Goal: Transaction & Acquisition: Subscribe to service/newsletter

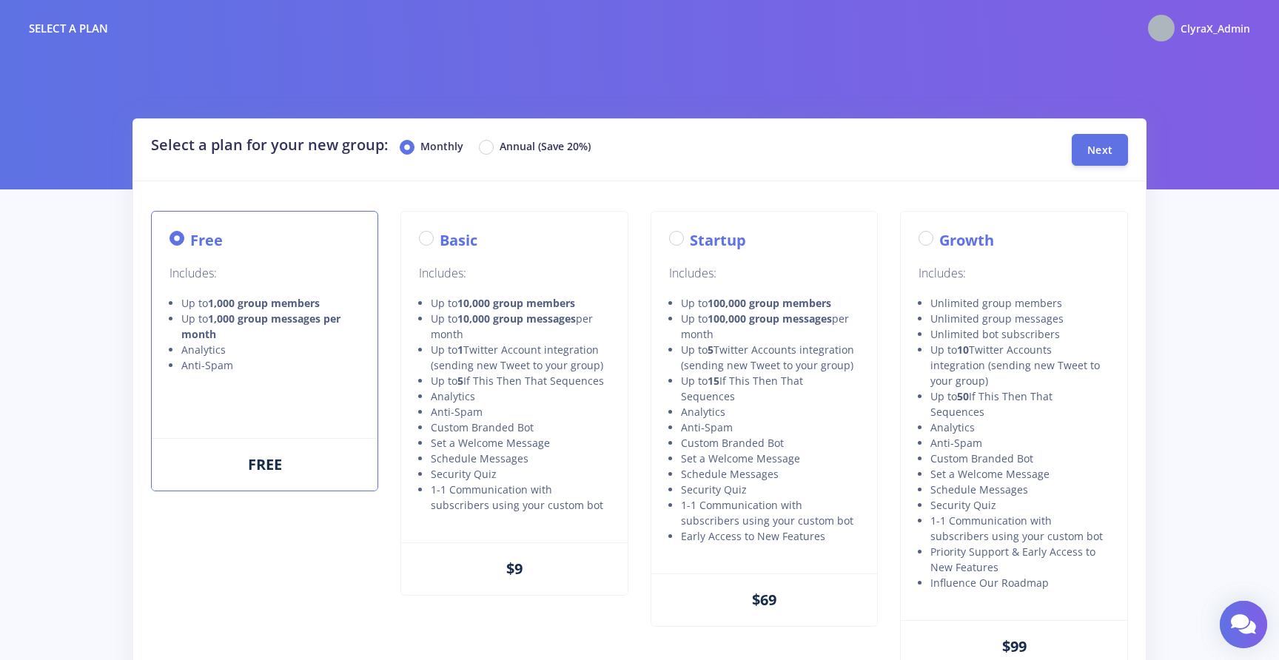
click at [437, 238] on div "Basic" at bounding box center [514, 240] width 190 height 22
click at [440, 235] on label "Basic" at bounding box center [459, 240] width 38 height 22
click at [440, 235] on input "Basic" at bounding box center [445, 234] width 10 height 10
radio input "true"
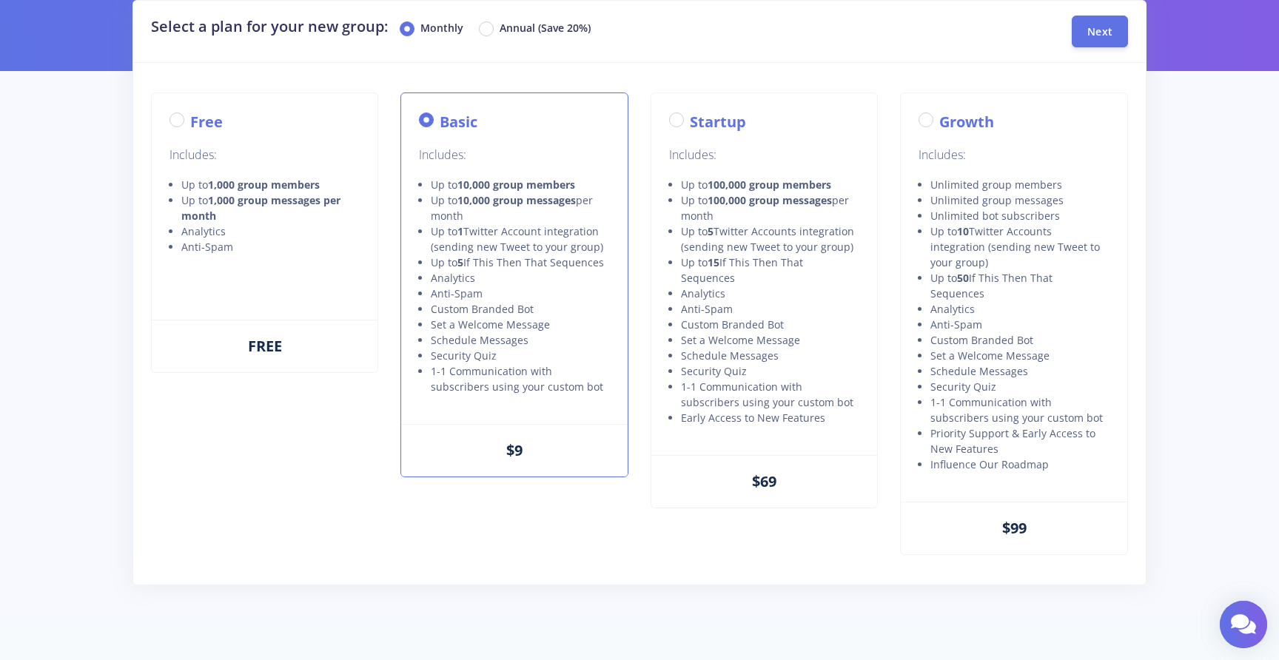
scroll to position [131, 0]
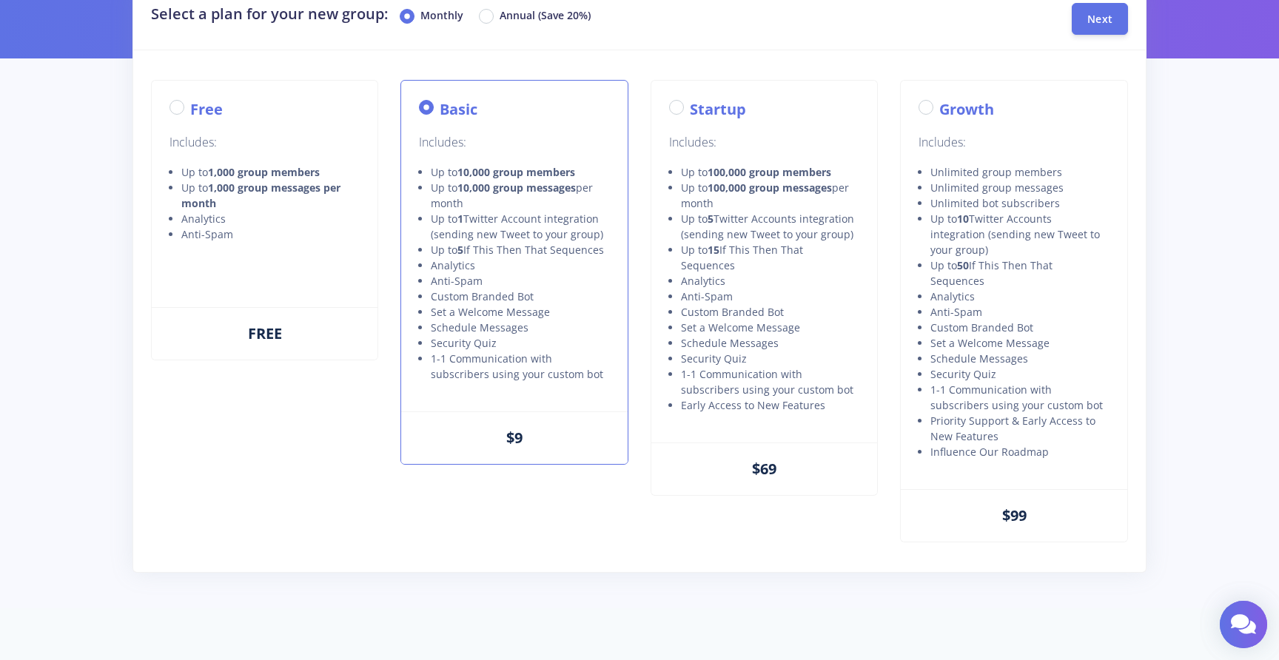
click at [499, 22] on label "Annual (Save 20%)" at bounding box center [544, 16] width 91 height 18
click at [499, 17] on input "Annual (Save 20%)" at bounding box center [504, 12] width 10 height 10
radio input "true"
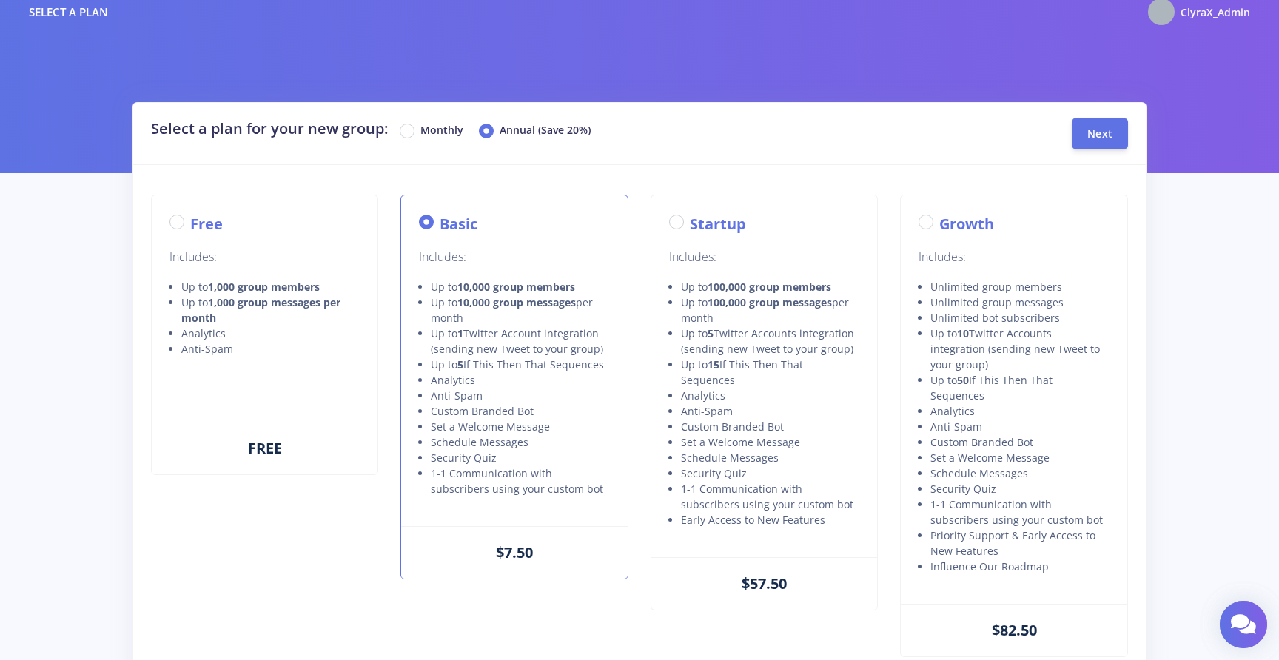
scroll to position [0, 0]
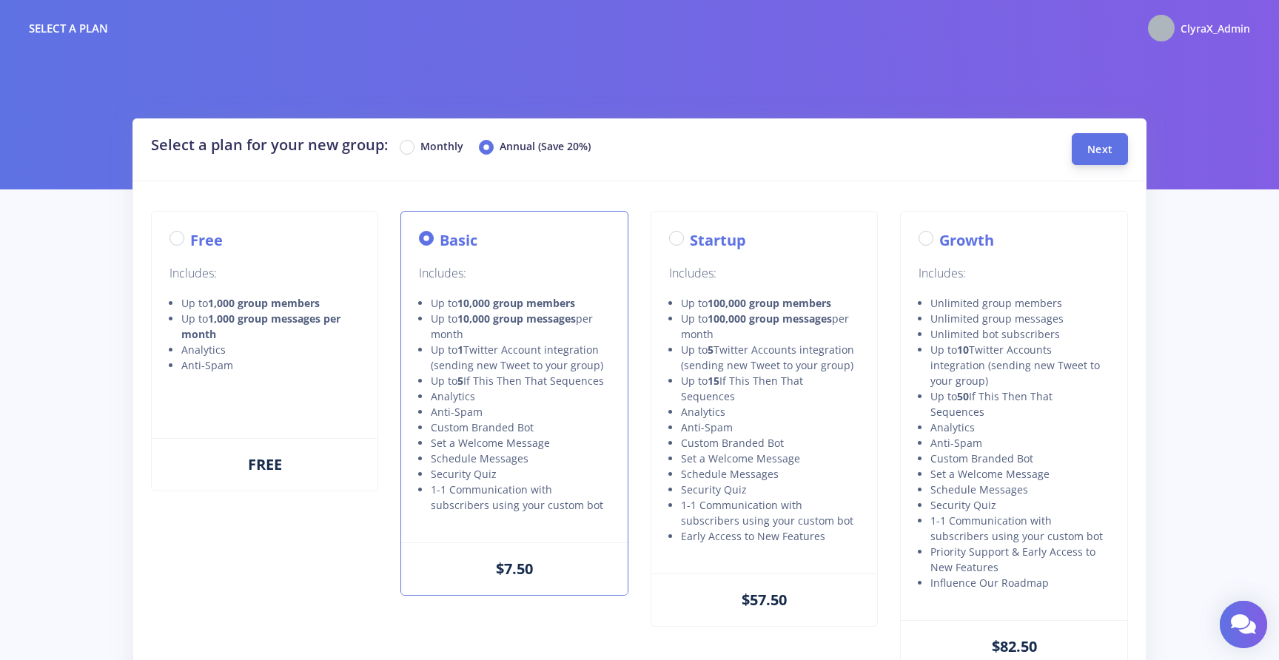
click at [1098, 160] on button "Next" at bounding box center [1099, 149] width 56 height 32
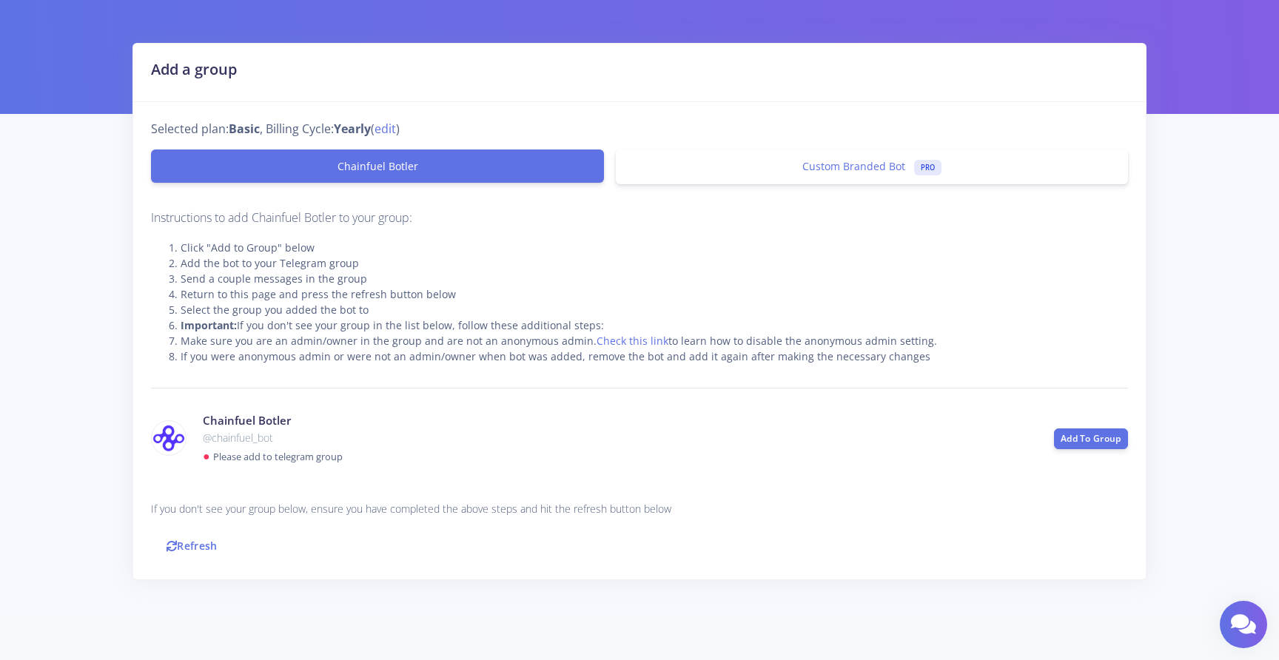
scroll to position [89, 0]
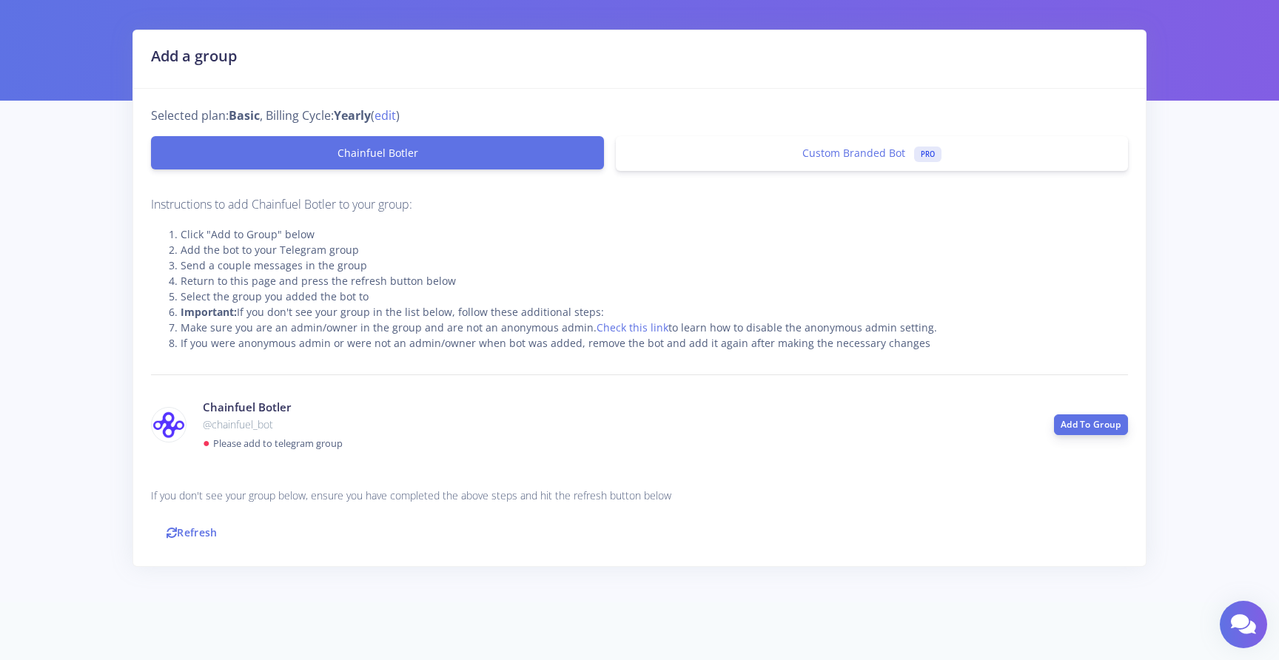
click at [1089, 420] on link "Add To Group" at bounding box center [1091, 424] width 74 height 21
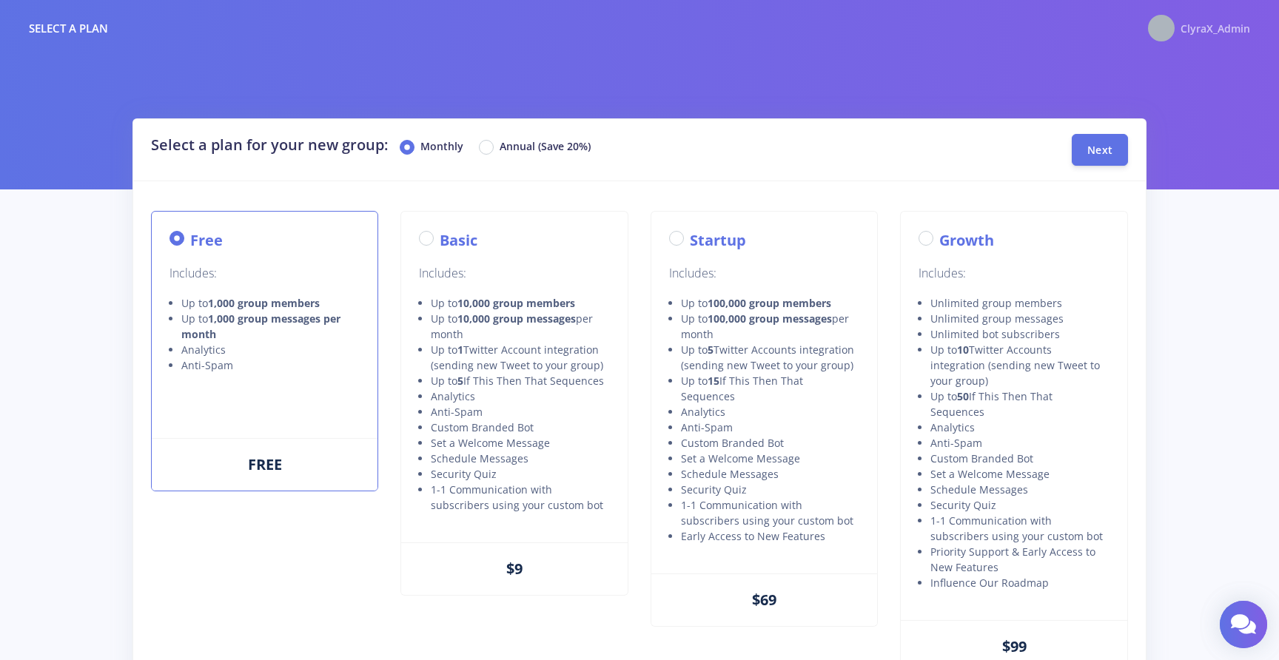
click at [1203, 30] on span "ClyraX_Admin" at bounding box center [1215, 28] width 70 height 14
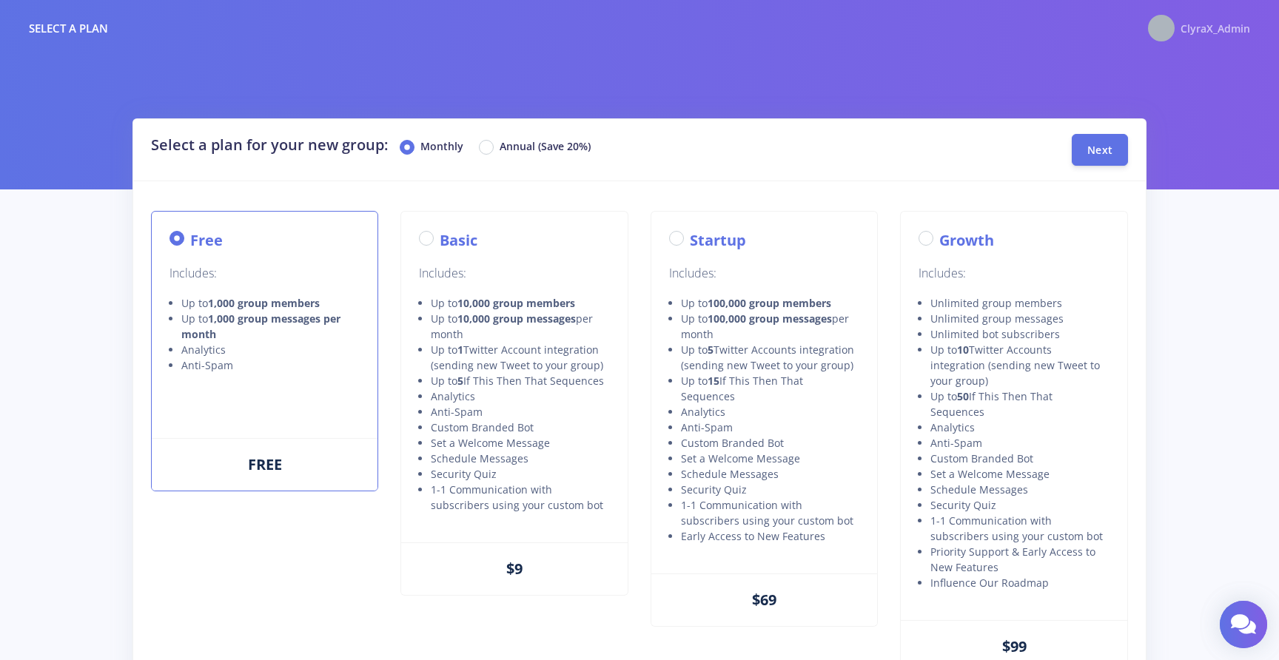
click at [1203, 30] on span "ClyraX_Admin" at bounding box center [1215, 28] width 70 height 14
click at [1194, 125] on div at bounding box center [639, 94] width 1279 height 189
click at [1157, 27] on img at bounding box center [1161, 28] width 27 height 27
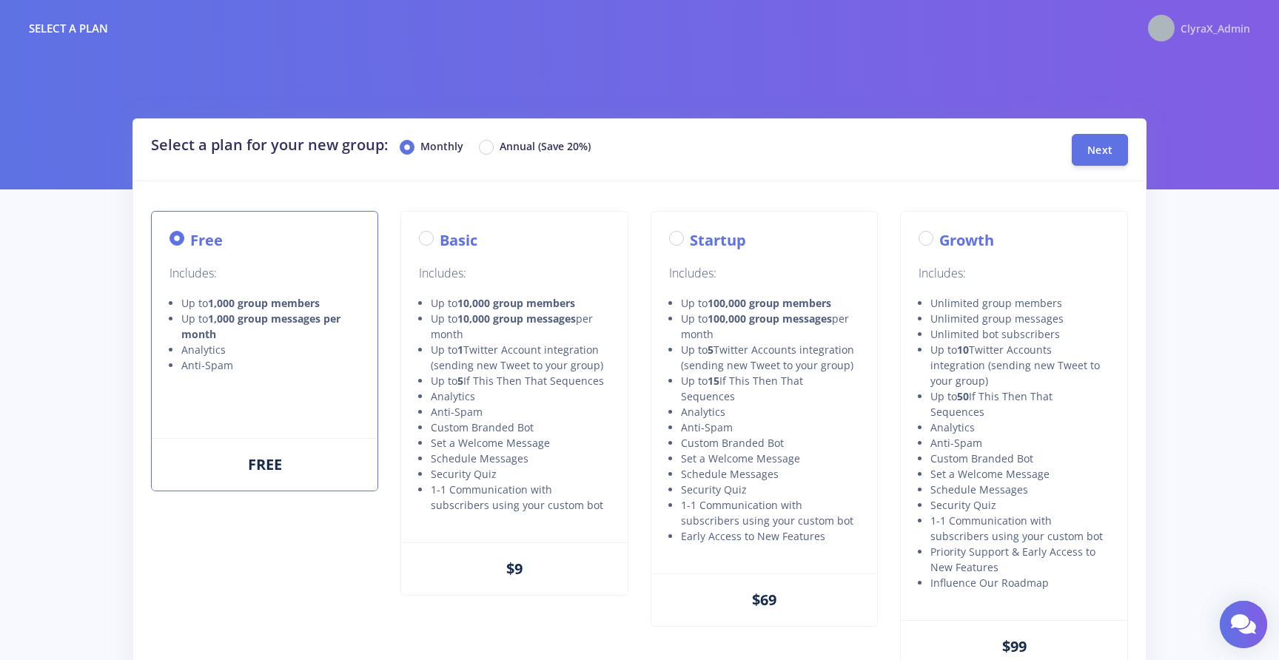
click at [1235, 22] on span "ClyraX_Admin" at bounding box center [1215, 28] width 70 height 14
click at [1219, 38] on div "ClyraX_Admin" at bounding box center [1199, 28] width 102 height 27
click at [1208, 38] on div "ClyraX_Admin" at bounding box center [1199, 28] width 102 height 27
click at [1170, 16] on div "ClyraX_Admin" at bounding box center [1199, 28] width 102 height 27
click at [1197, 26] on span "ClyraX_Admin" at bounding box center [1215, 28] width 70 height 14
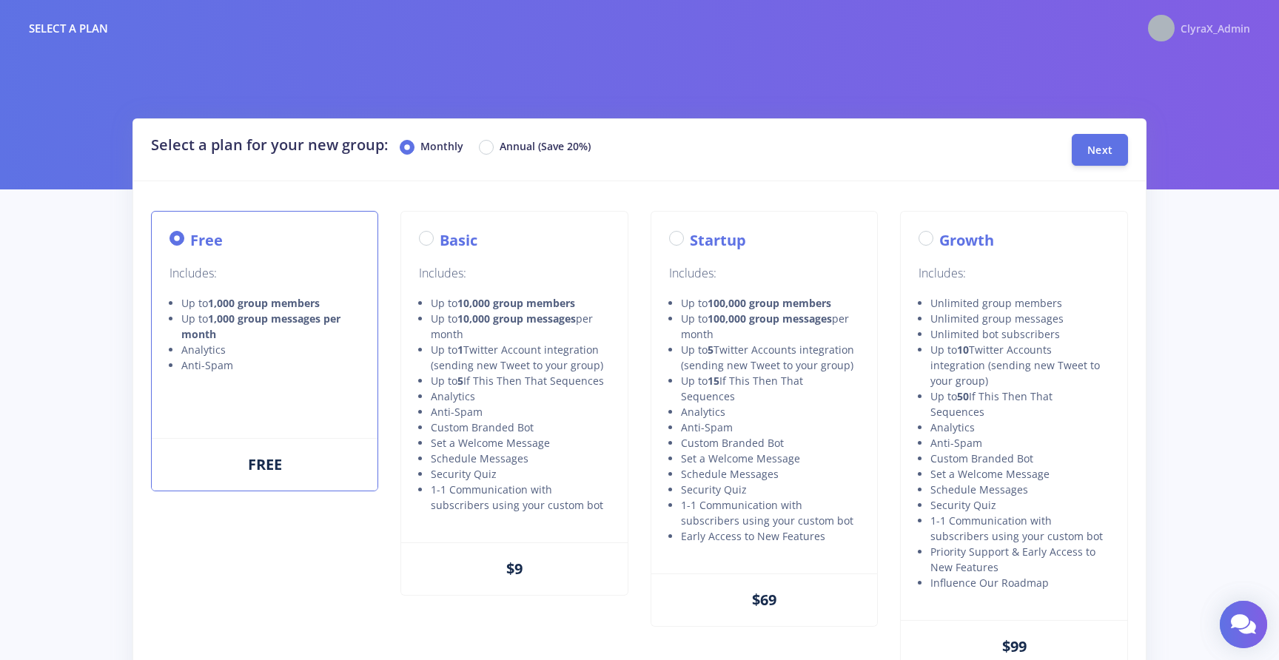
click at [1197, 26] on span "ClyraX_Admin" at bounding box center [1215, 28] width 70 height 14
click at [1202, 34] on span "ClyraX_Admin" at bounding box center [1215, 28] width 70 height 14
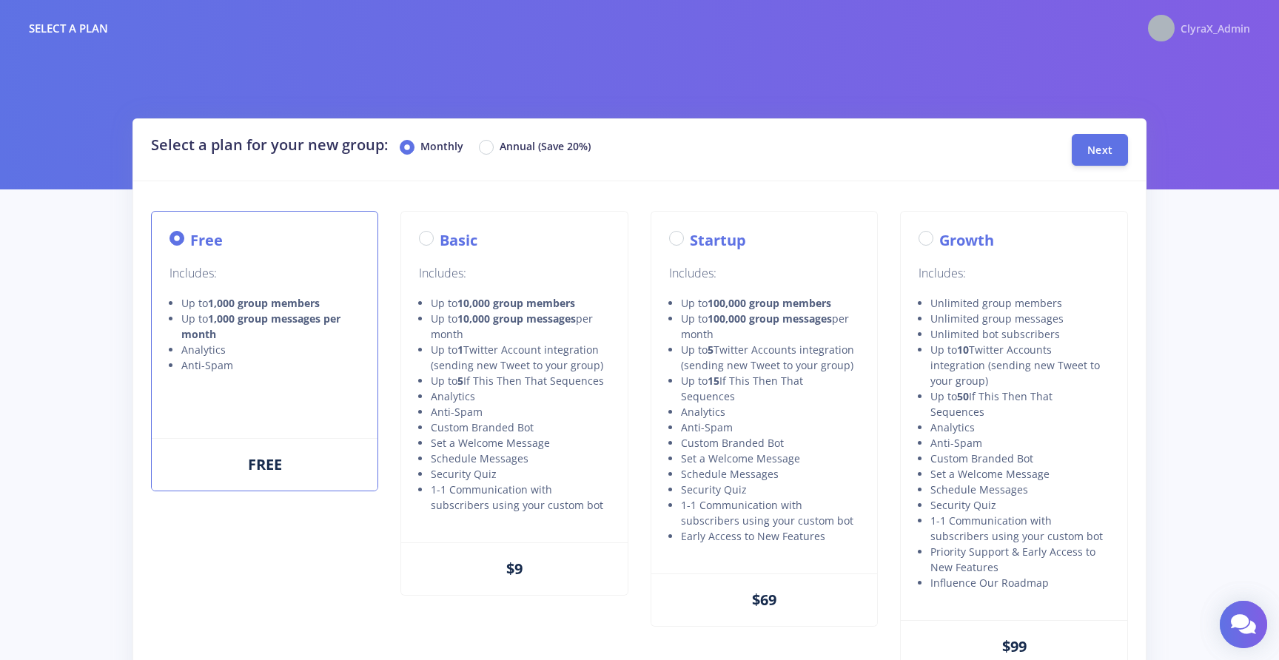
click at [1202, 34] on span "ClyraX_Admin" at bounding box center [1215, 28] width 70 height 14
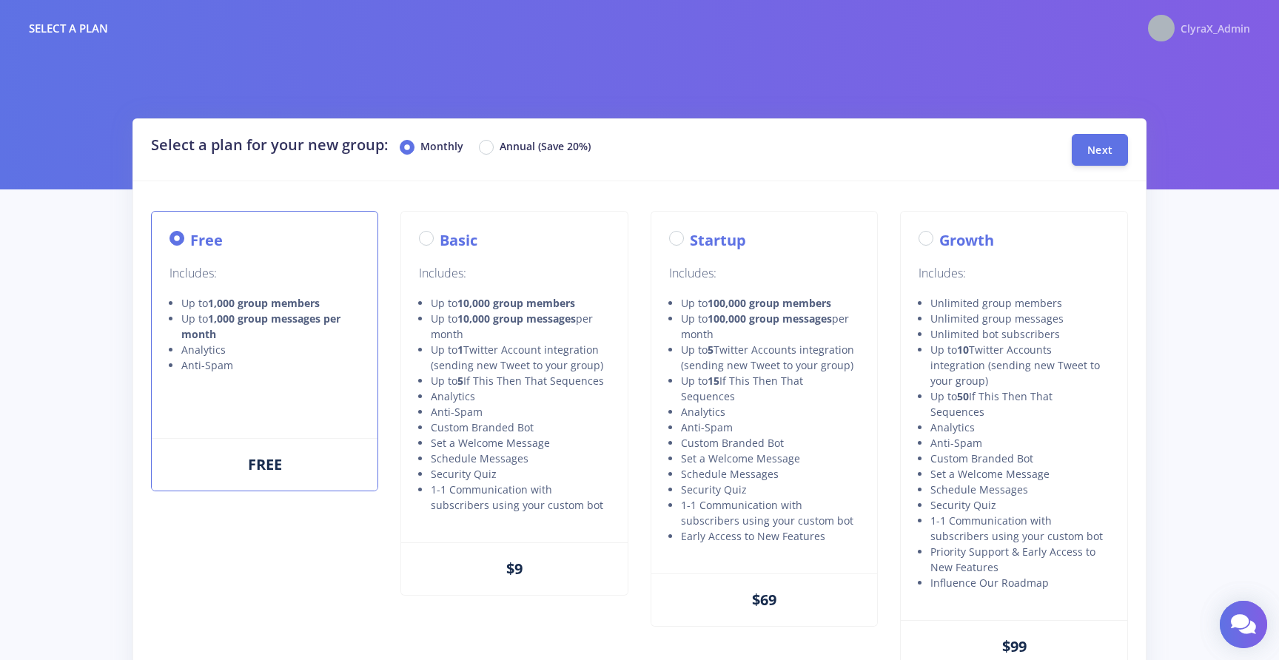
click at [1202, 34] on span "ClyraX_Admin" at bounding box center [1215, 28] width 70 height 14
click at [1234, 26] on span "ClyraX_Admin" at bounding box center [1215, 28] width 70 height 14
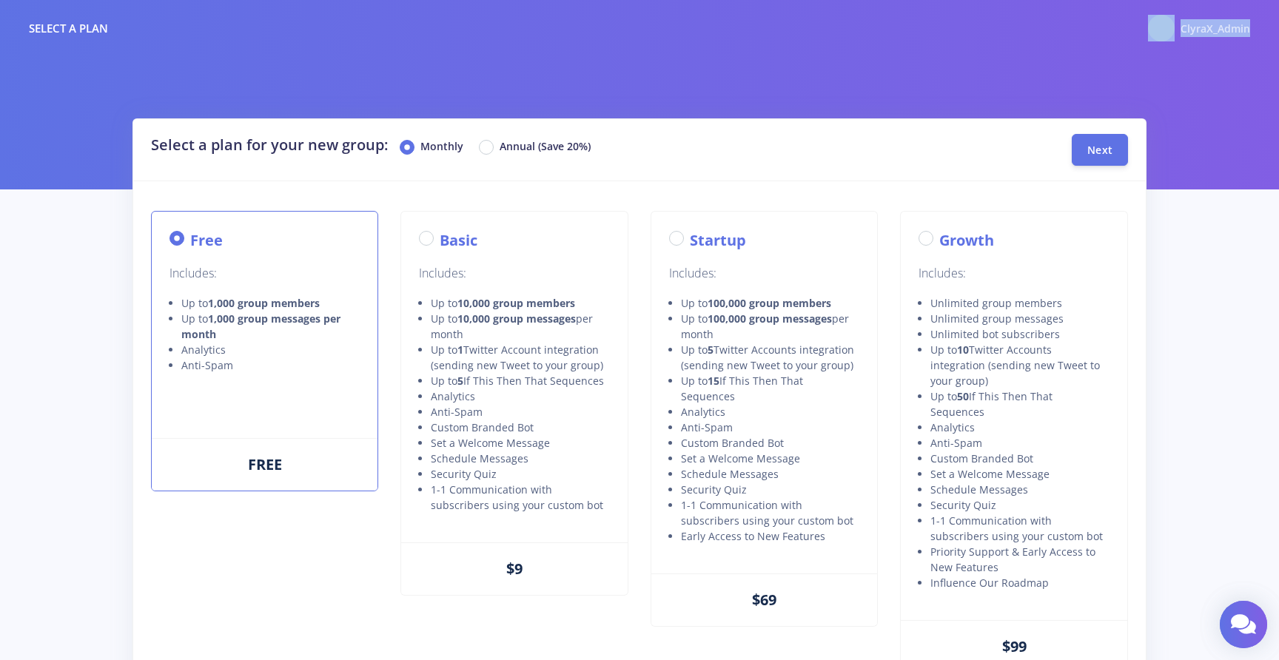
click at [1234, 26] on span "ClyraX_Admin" at bounding box center [1215, 28] width 70 height 14
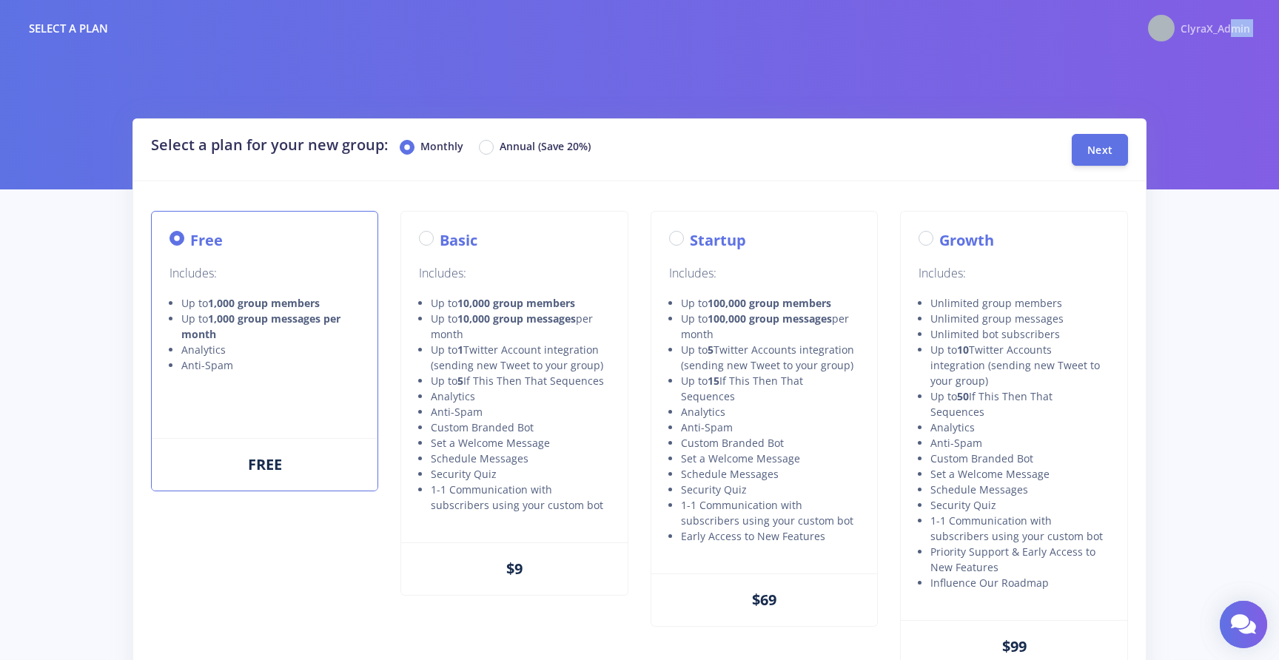
drag, startPoint x: 1234, startPoint y: 26, endPoint x: 1219, endPoint y: 75, distance: 51.5
click at [1219, 75] on div "Select a plan ClyraX_Admin My Dashboard Settings Logout Select a plan for your …" at bounding box center [639, 369] width 1279 height 739
click at [1219, 75] on div at bounding box center [639, 94] width 1279 height 189
click at [1160, 23] on img at bounding box center [1161, 28] width 27 height 27
click at [1160, 28] on img at bounding box center [1161, 28] width 27 height 27
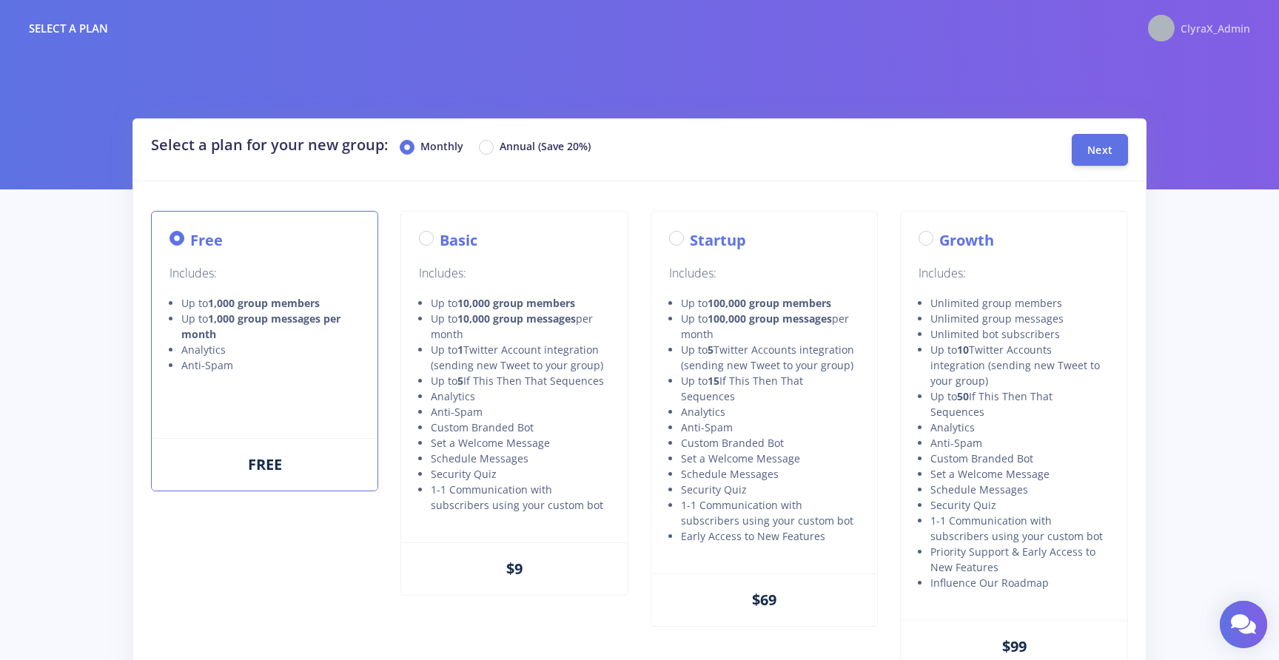
click at [1174, 37] on div "ClyraX_Admin" at bounding box center [1199, 28] width 102 height 27
click at [1170, 141] on div at bounding box center [639, 94] width 1279 height 189
click at [1177, 30] on div "ClyraX_Admin" at bounding box center [1199, 28] width 102 height 27
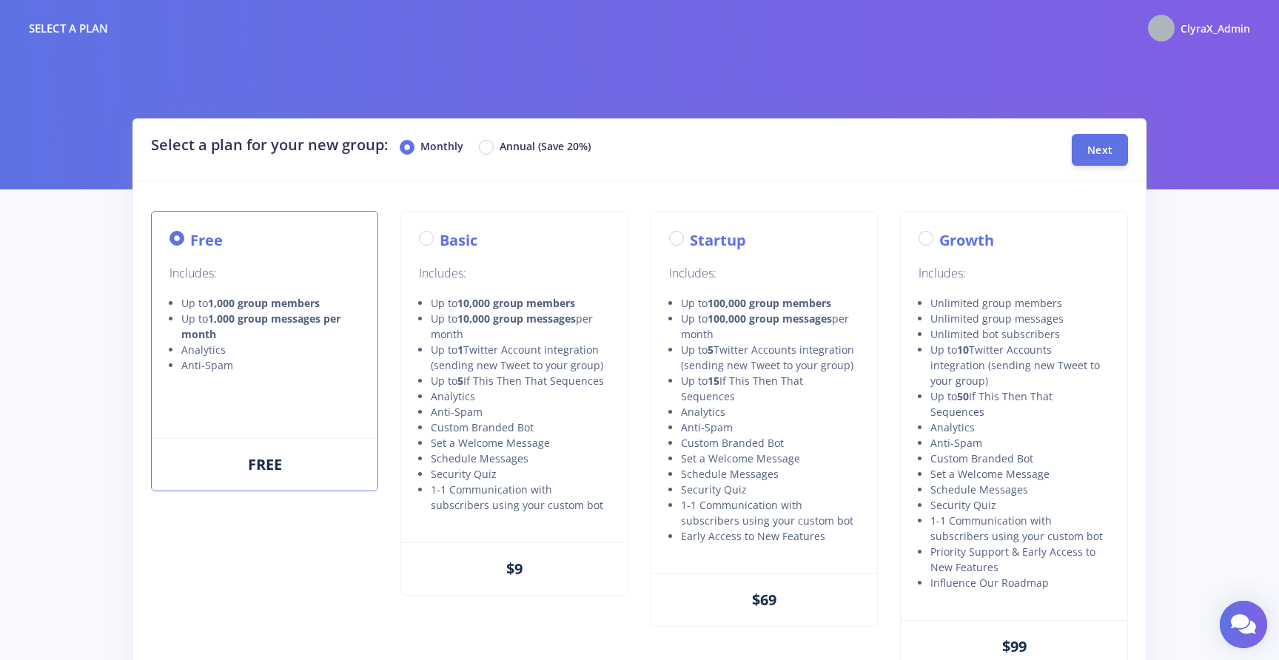
click at [1174, 129] on div at bounding box center [639, 94] width 1279 height 189
click at [1101, 144] on span "Next" at bounding box center [1099, 149] width 25 height 14
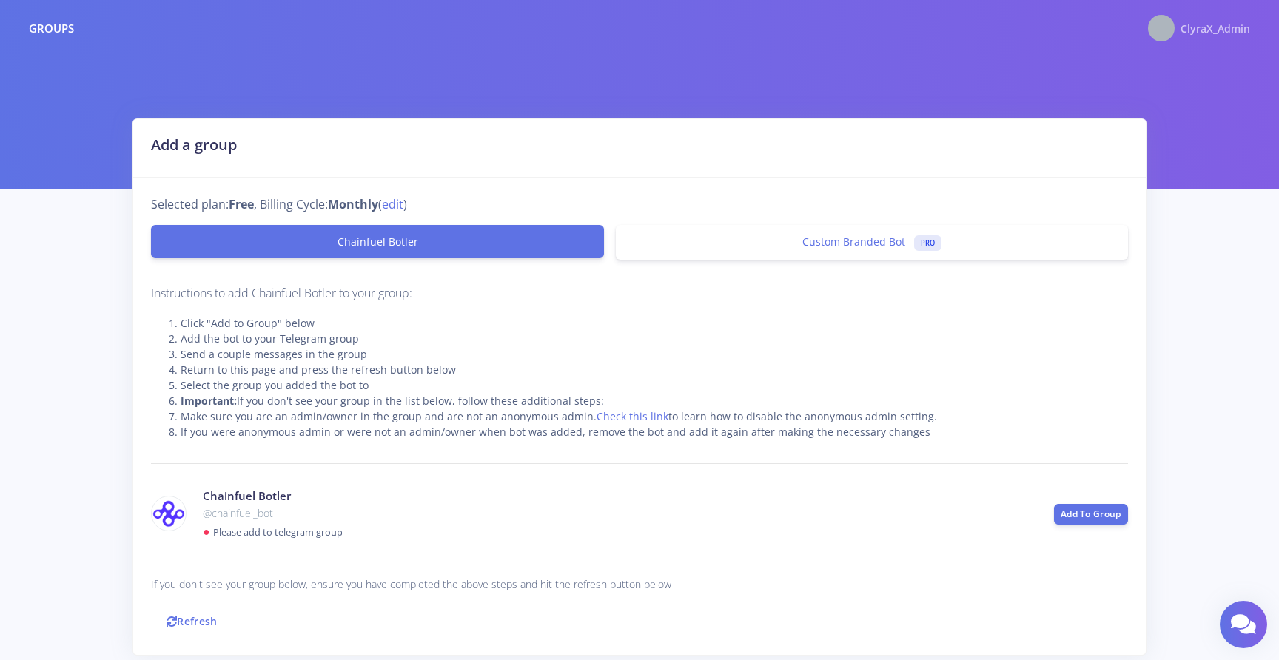
click at [1200, 31] on span "ClyraX_Admin" at bounding box center [1215, 28] width 70 height 14
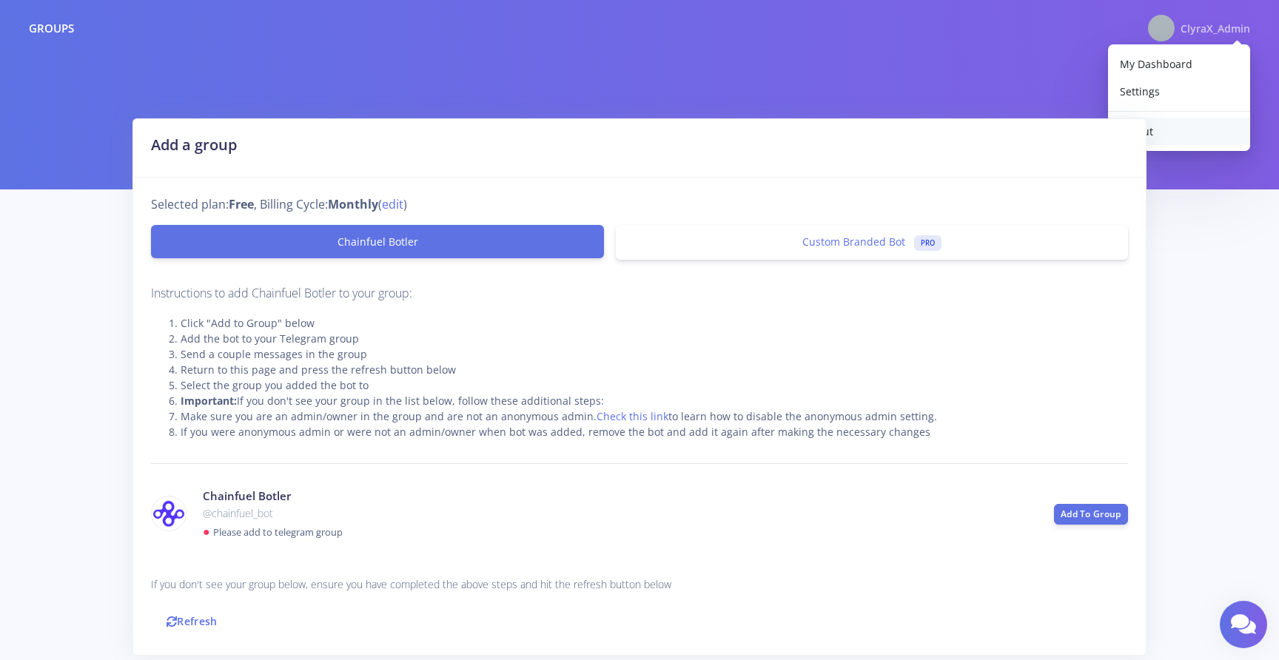
click at [1167, 132] on link "Logout" at bounding box center [1179, 131] width 142 height 27
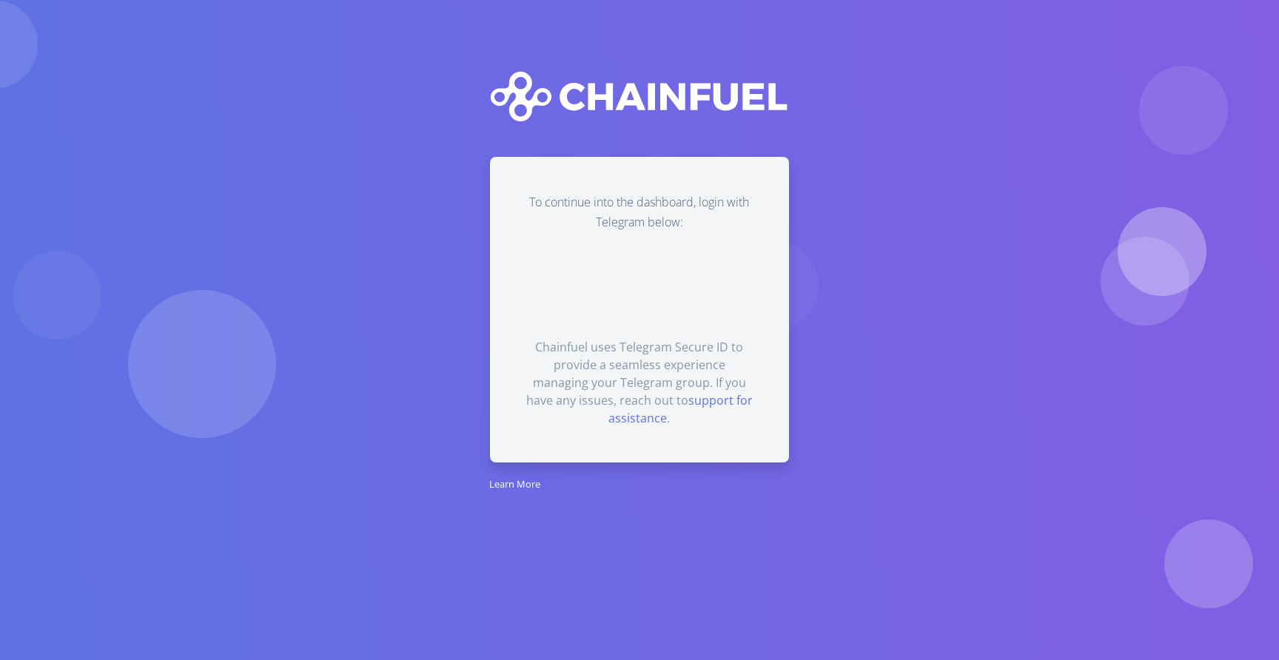
click at [770, 400] on div "To continue into the dashboard, login with Telegram below: Chainfuel uses Teleg…" at bounding box center [639, 309] width 298 height 305
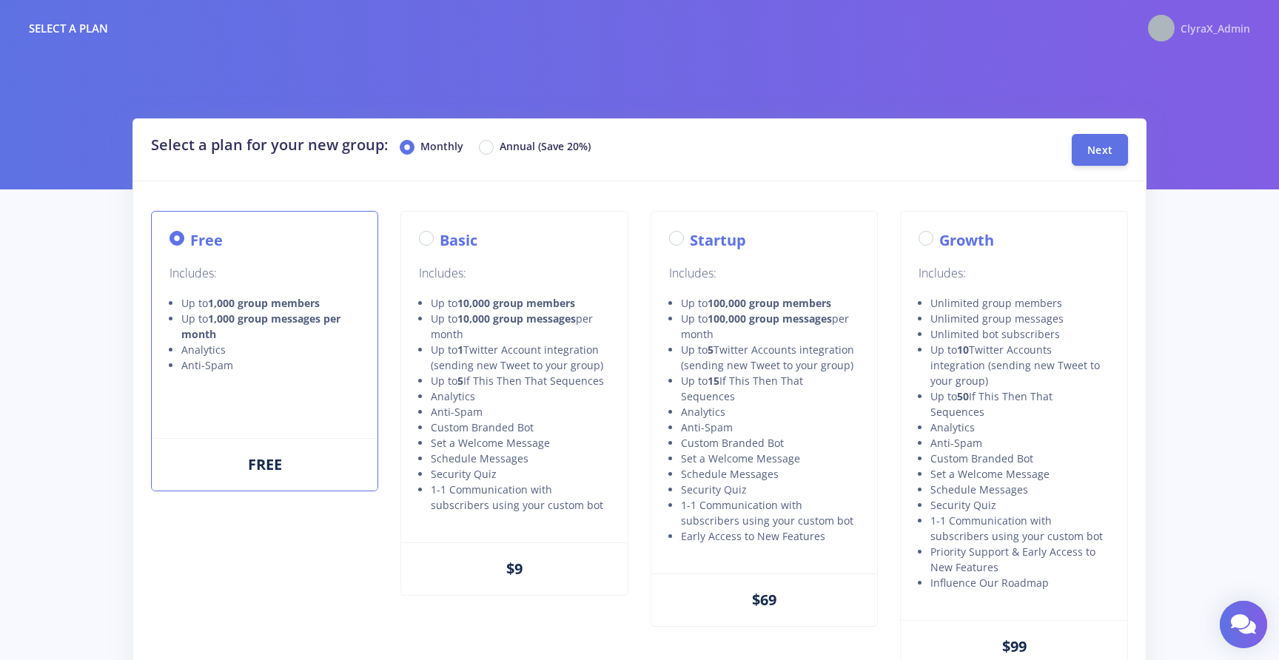
click at [1218, 31] on span "ClyraX_Admin" at bounding box center [1215, 28] width 70 height 14
click at [1113, 153] on button "Next" at bounding box center [1099, 149] width 56 height 32
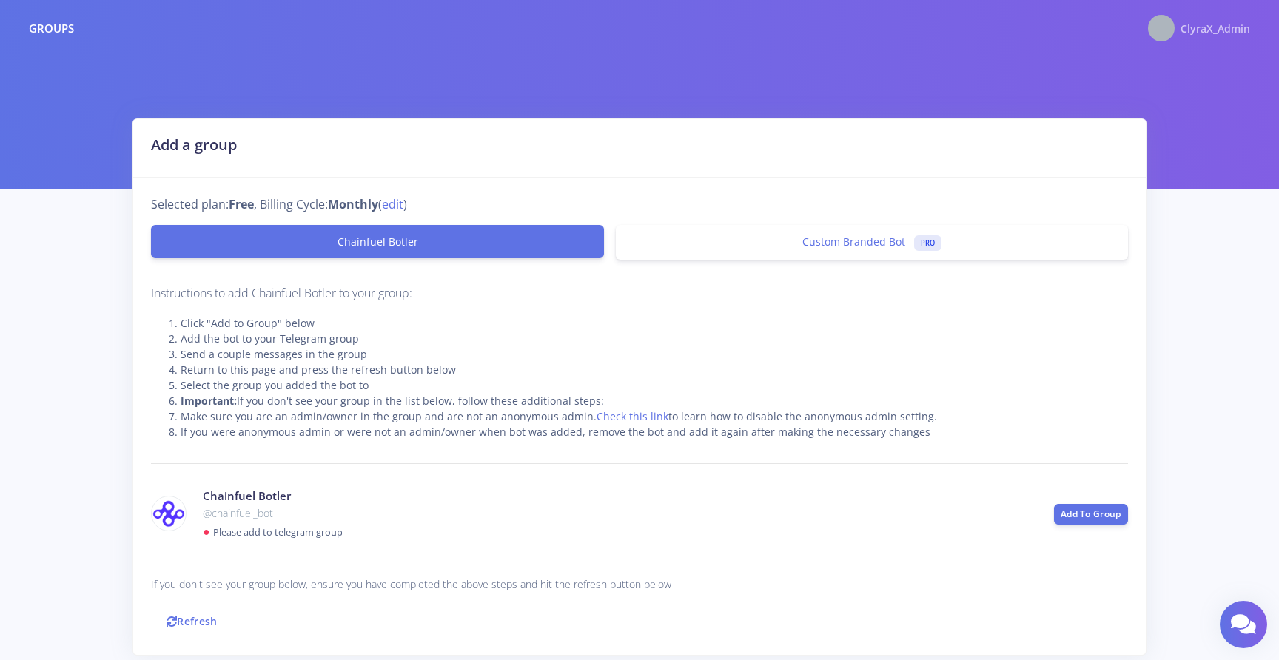
click at [1214, 25] on span "ClyraX_Admin" at bounding box center [1215, 28] width 70 height 14
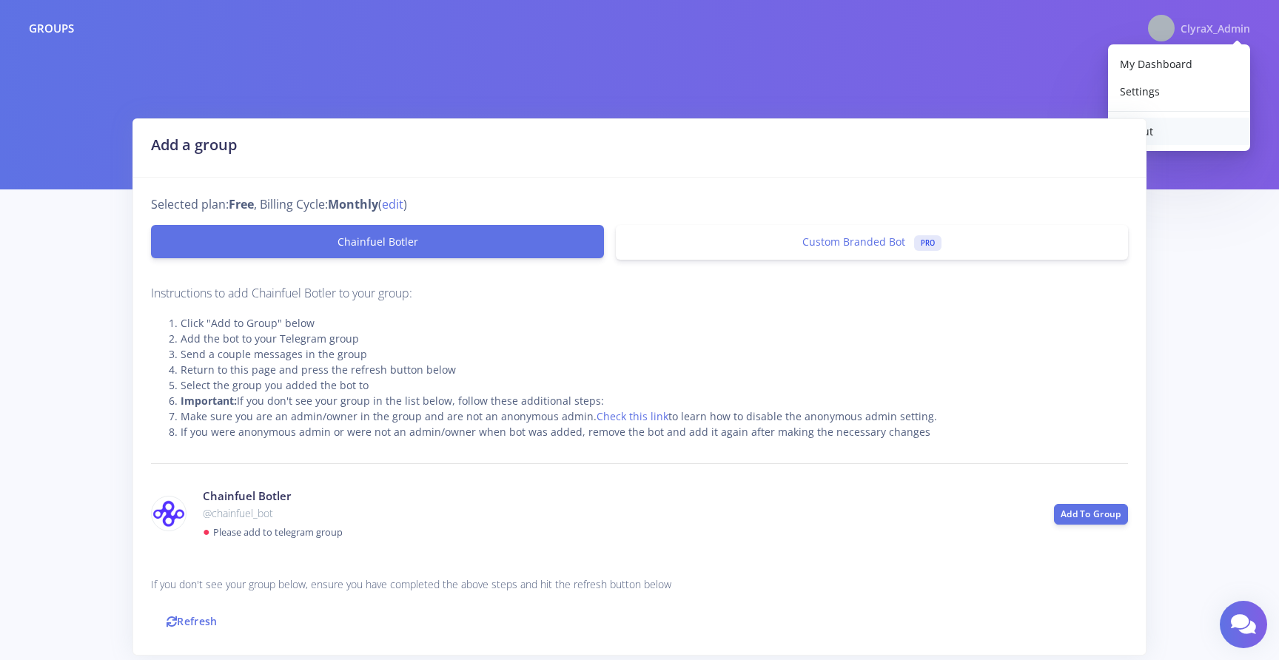
click at [1187, 124] on link "Logout" at bounding box center [1179, 131] width 142 height 27
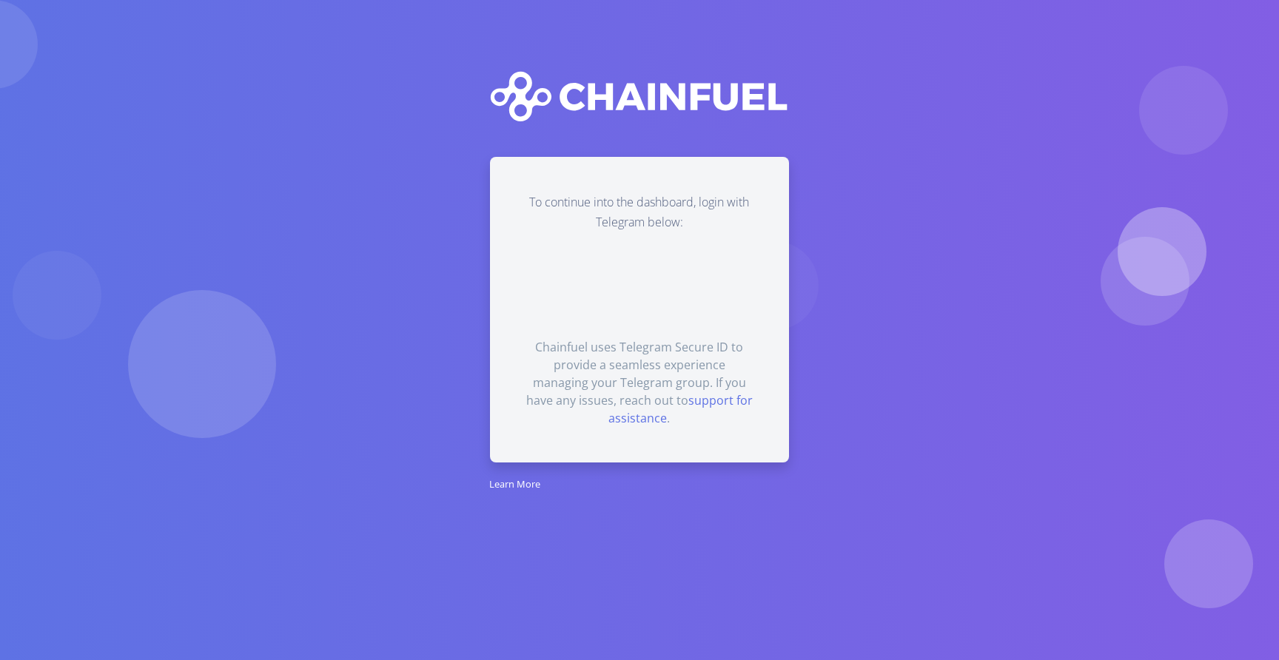
click at [800, 389] on div "To continue into the dashboard, login with Telegram below: Chainfuel uses Teleg…" at bounding box center [640, 324] width 770 height 334
click at [528, 488] on small "Learn More" at bounding box center [514, 483] width 51 height 13
click at [704, 403] on link "support for assistance" at bounding box center [680, 409] width 144 height 34
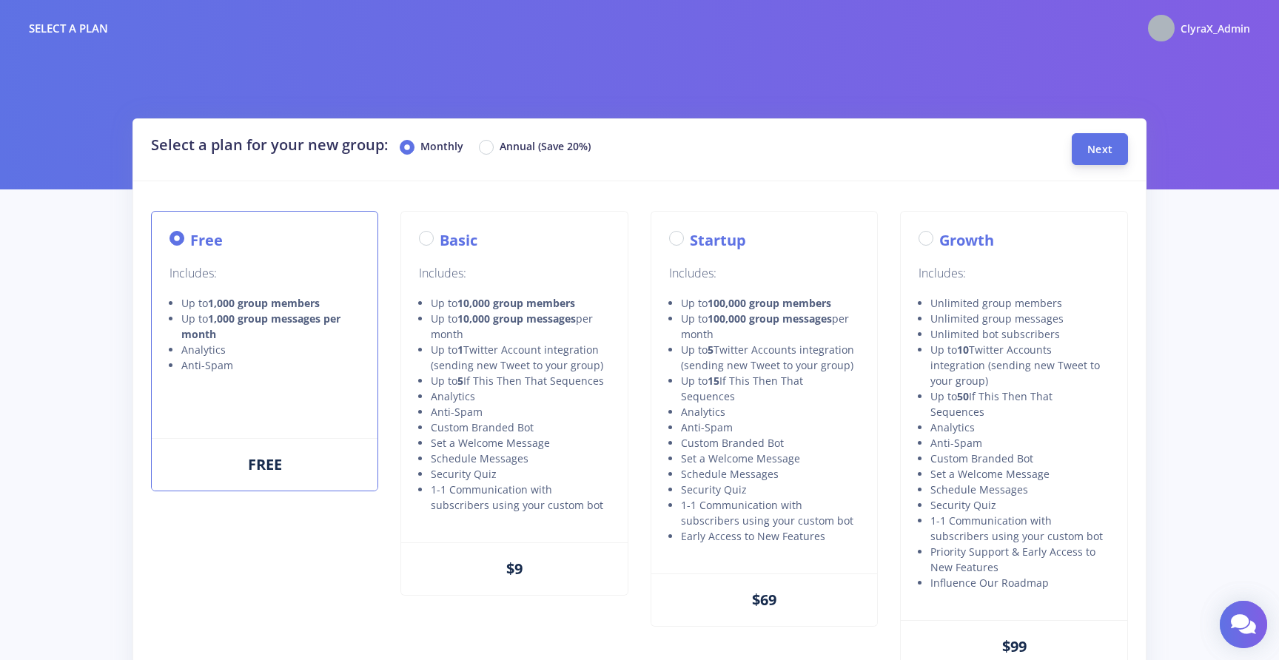
click at [1099, 162] on button "Next" at bounding box center [1099, 149] width 56 height 32
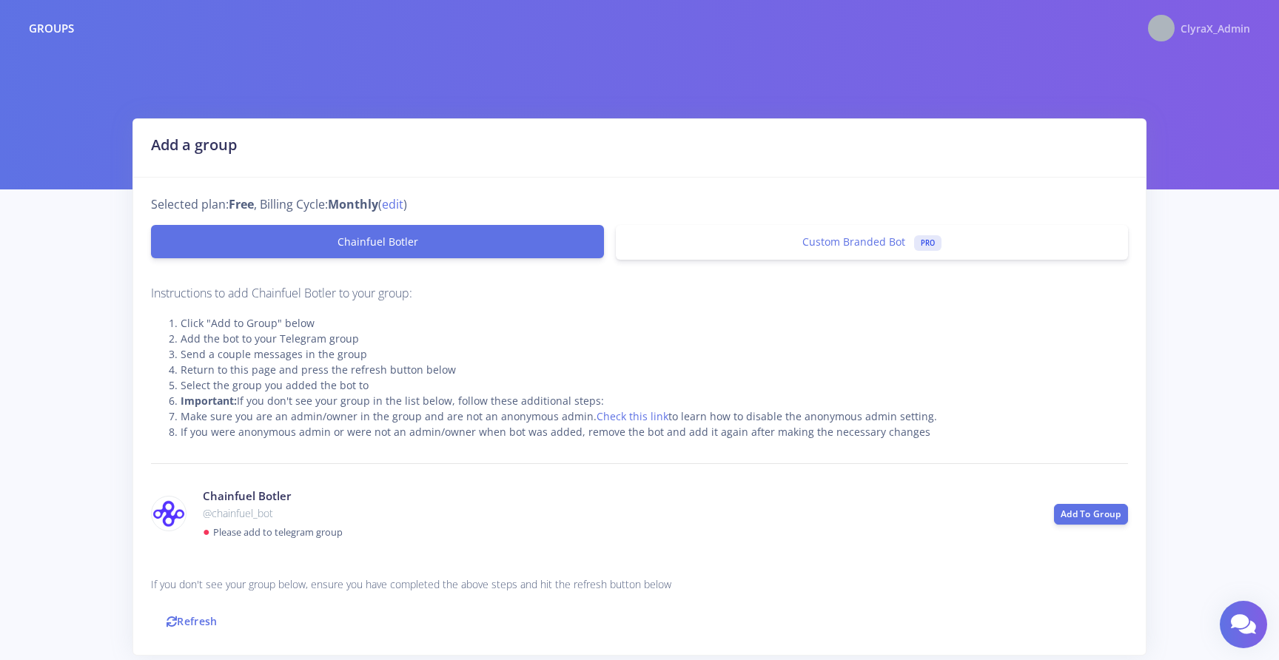
click at [1211, 31] on span "ClyraX_Admin" at bounding box center [1215, 28] width 70 height 14
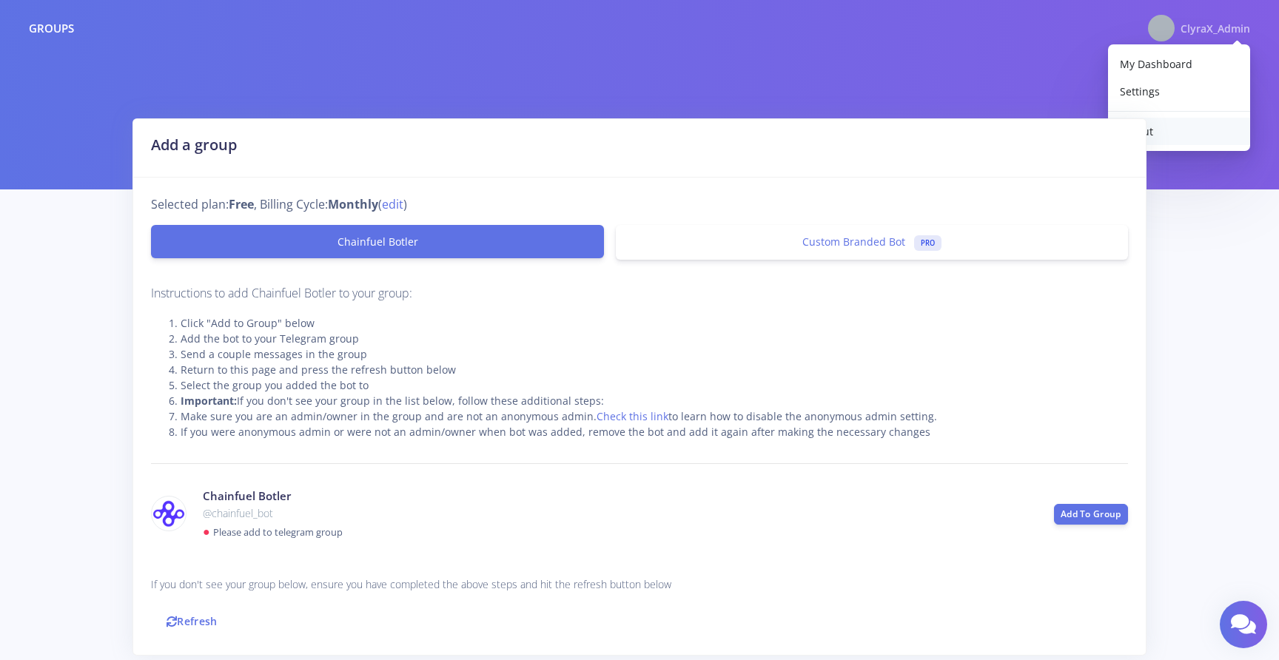
click at [1181, 125] on link "Logout" at bounding box center [1179, 131] width 142 height 27
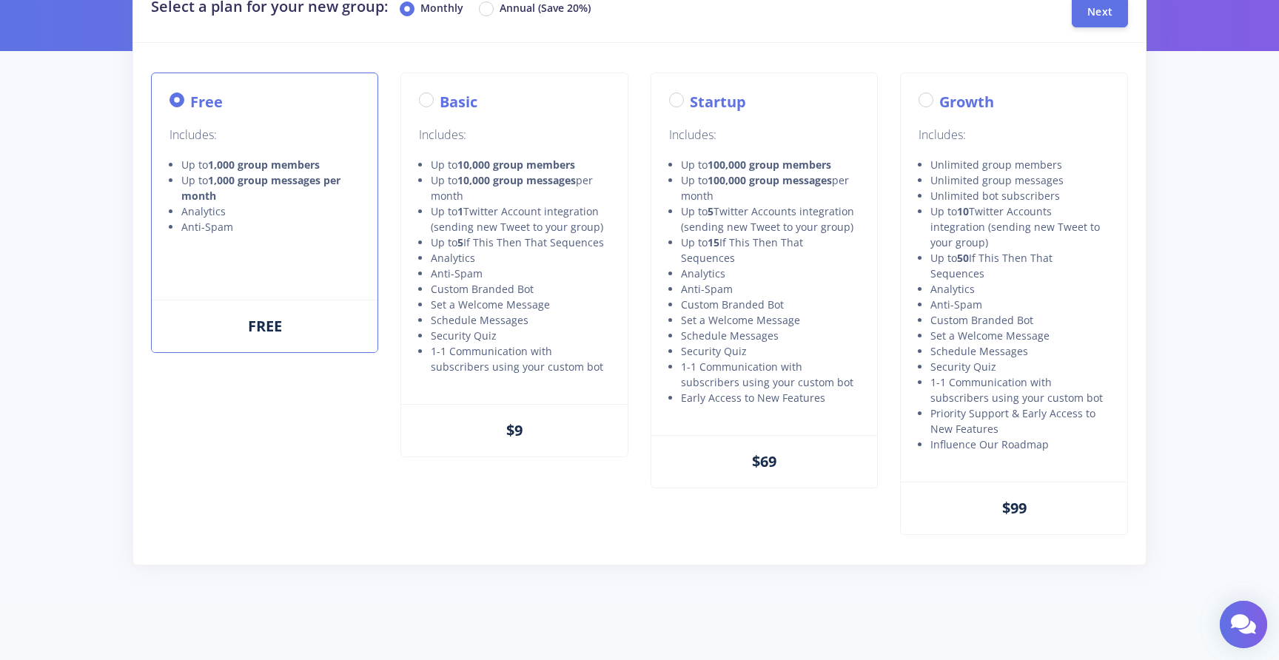
scroll to position [182, 0]
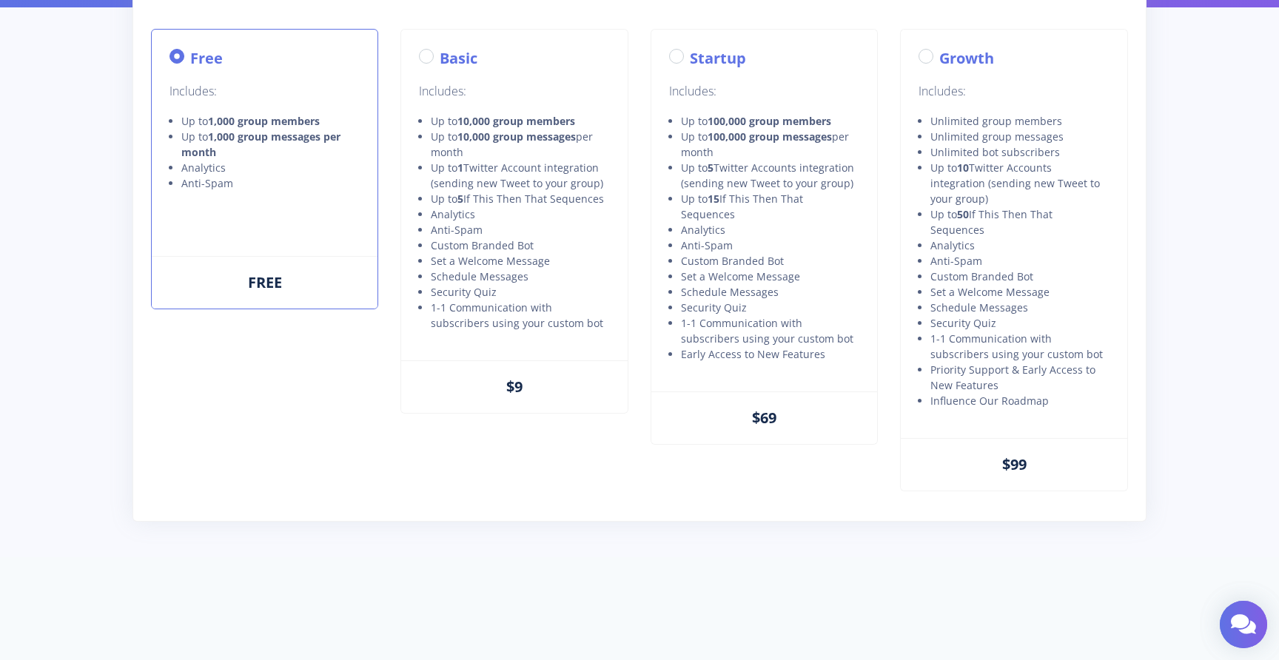
click at [440, 55] on label "Basic" at bounding box center [459, 58] width 38 height 22
click at [440, 55] on input "Basic" at bounding box center [445, 52] width 10 height 10
radio input "true"
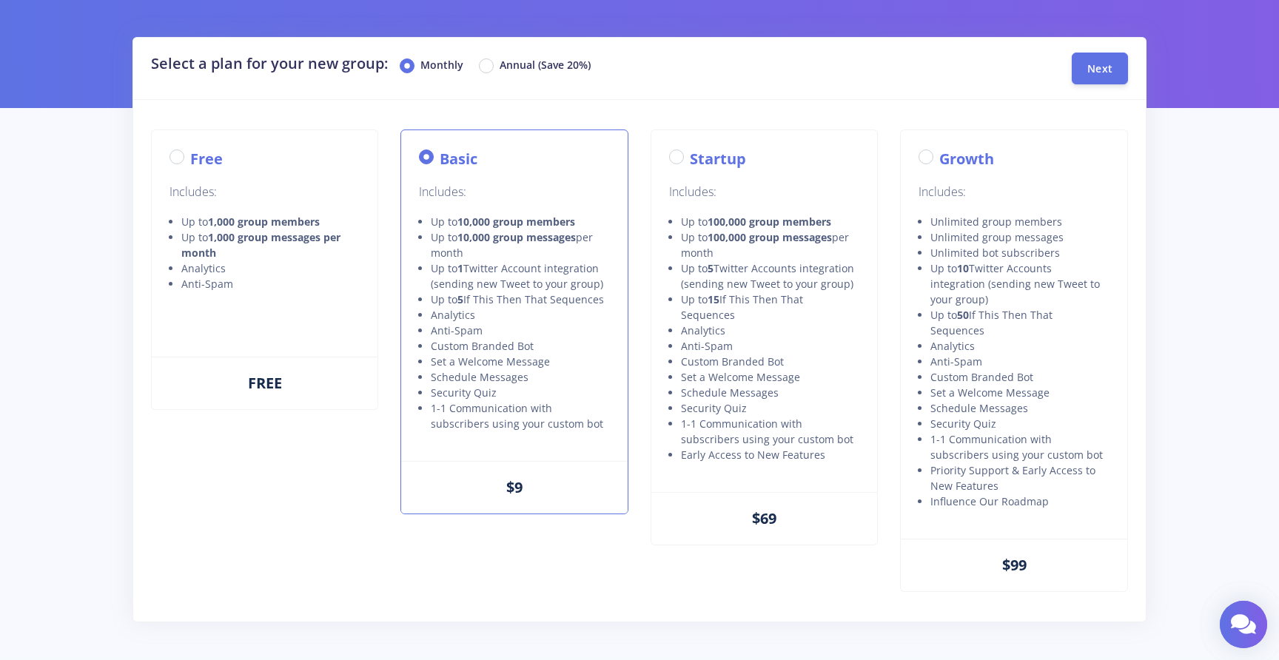
scroll to position [0, 0]
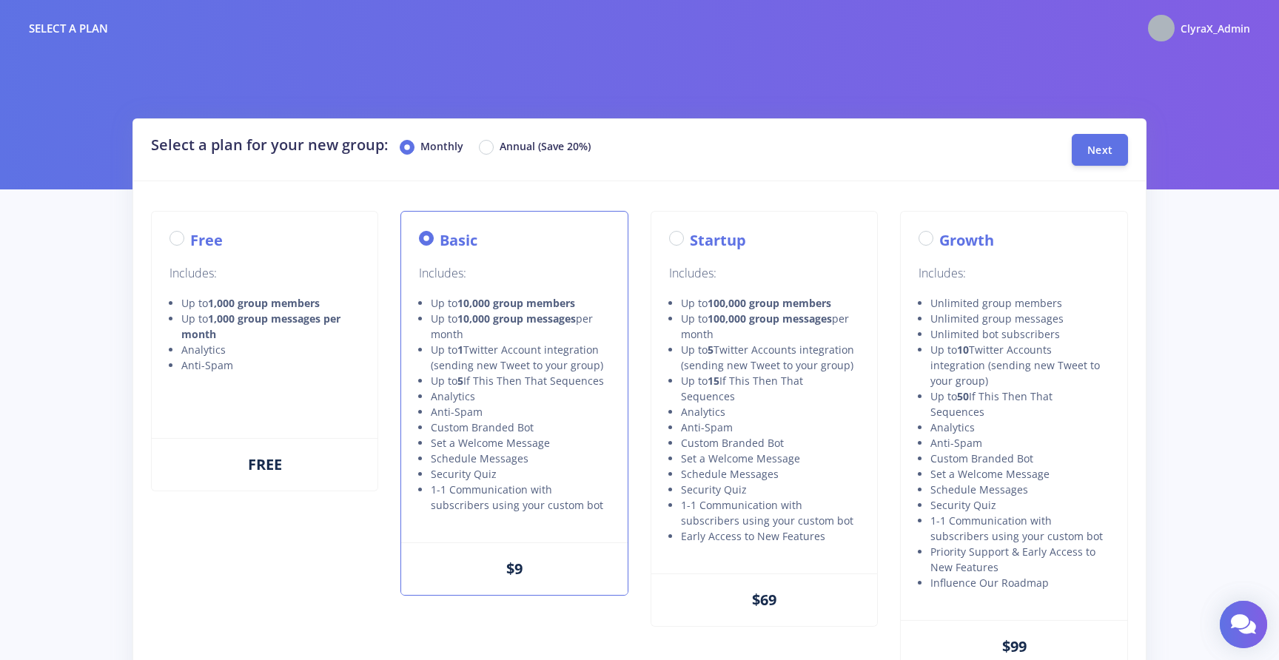
click at [499, 149] on label "Annual (Save 20%)" at bounding box center [544, 147] width 91 height 18
click at [499, 148] on input "Annual (Save 20%)" at bounding box center [504, 143] width 10 height 10
radio input "true"
click at [1094, 158] on button "Next" at bounding box center [1099, 149] width 56 height 32
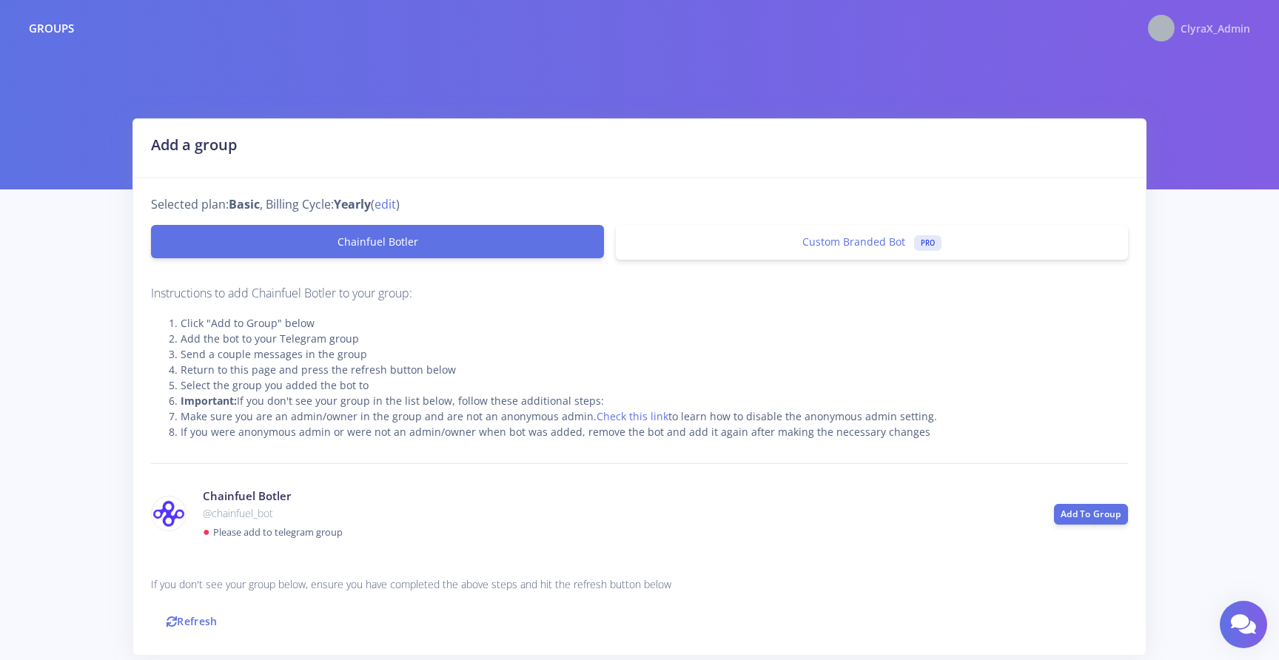
click at [1213, 36] on div "ClyraX_Admin" at bounding box center [1215, 28] width 70 height 18
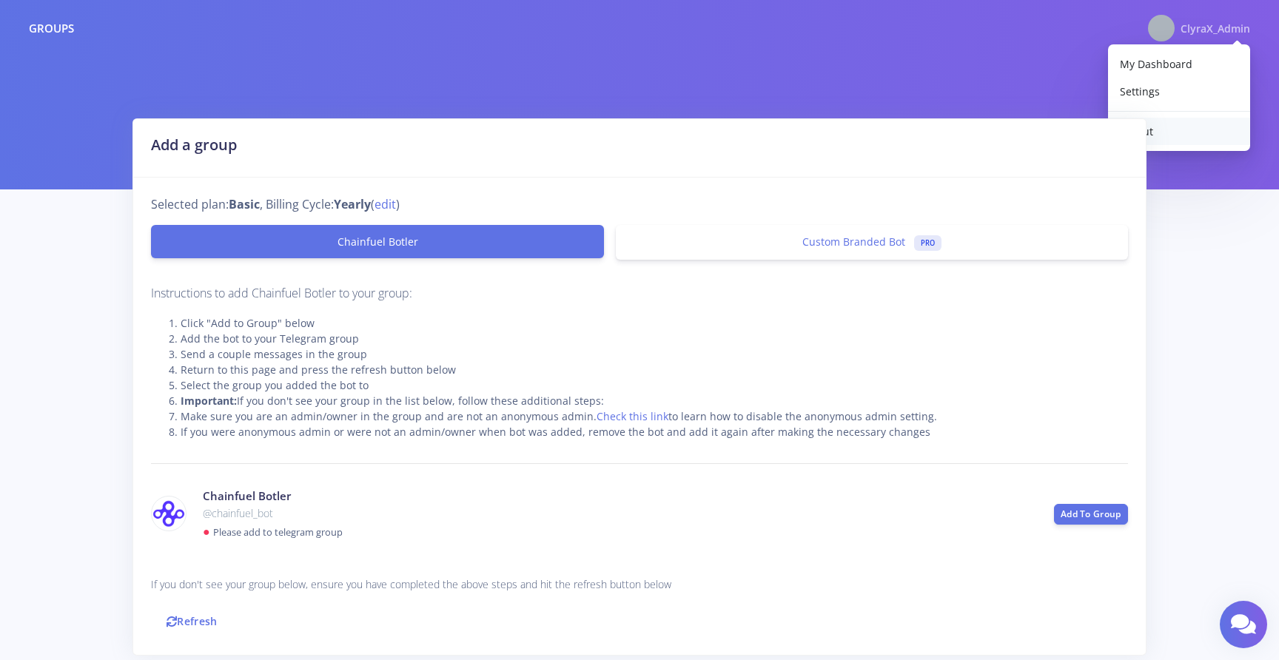
click at [1172, 132] on link "Logout" at bounding box center [1179, 131] width 142 height 27
